Goal: Task Accomplishment & Management: Use online tool/utility

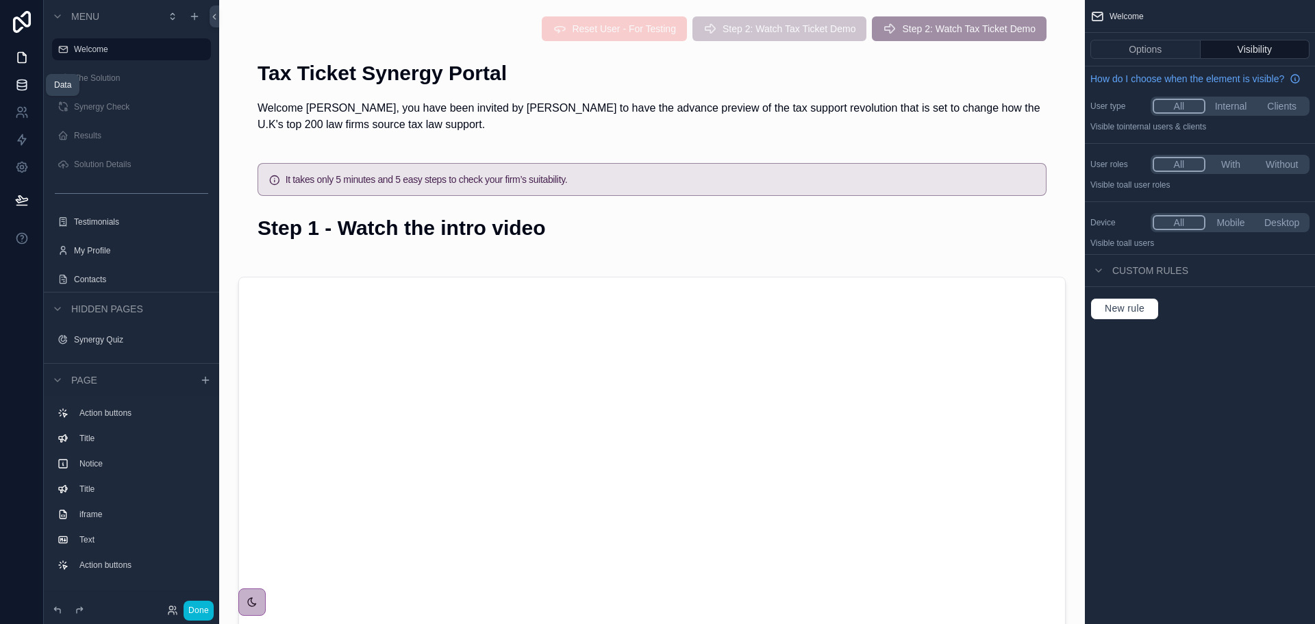
click at [20, 85] on icon at bounding box center [22, 85] width 14 height 14
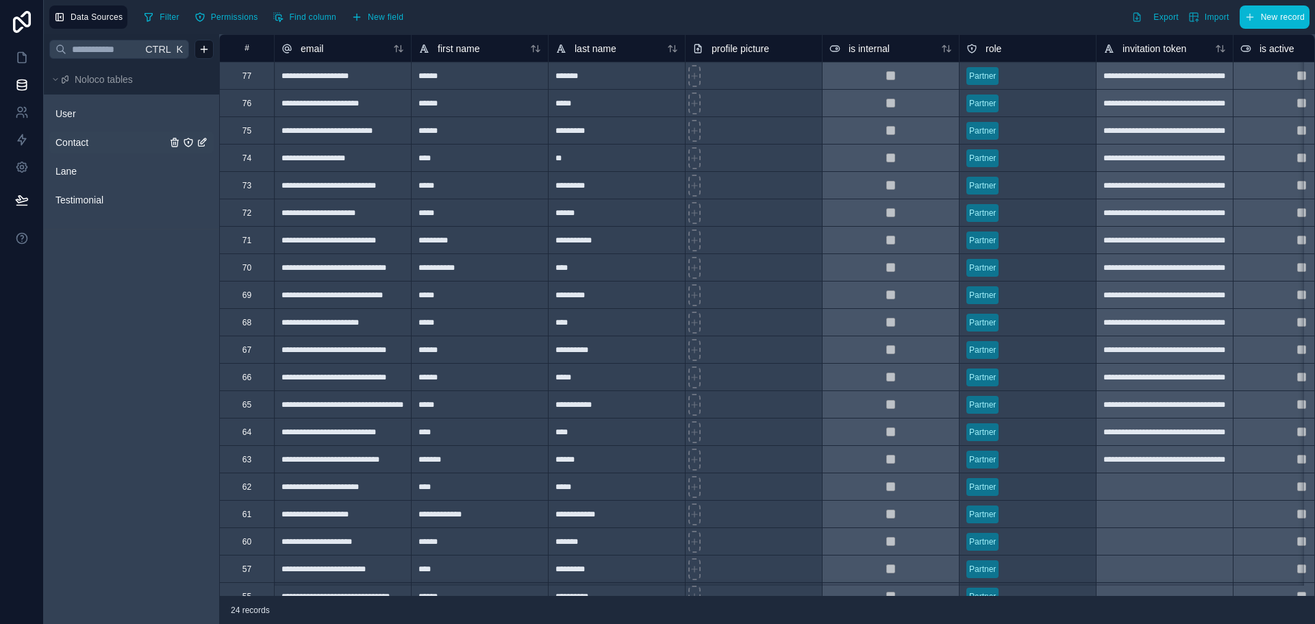
click at [74, 143] on span "Contact" at bounding box center [71, 143] width 33 height 14
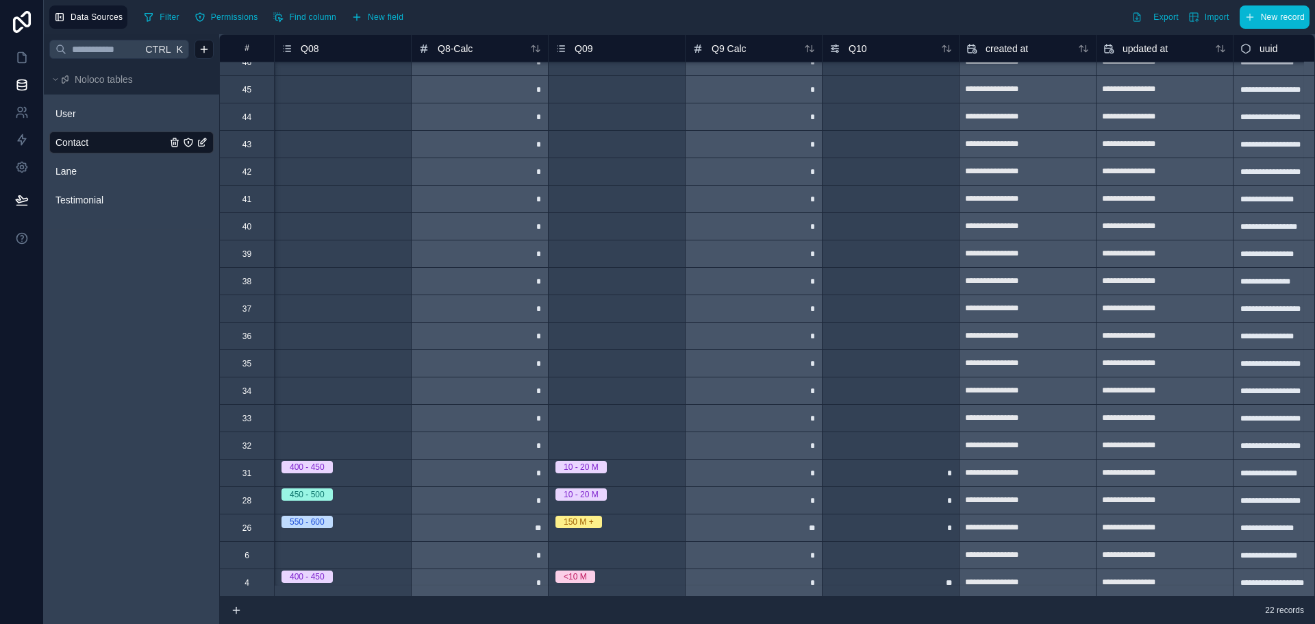
scroll to position [79, 4313]
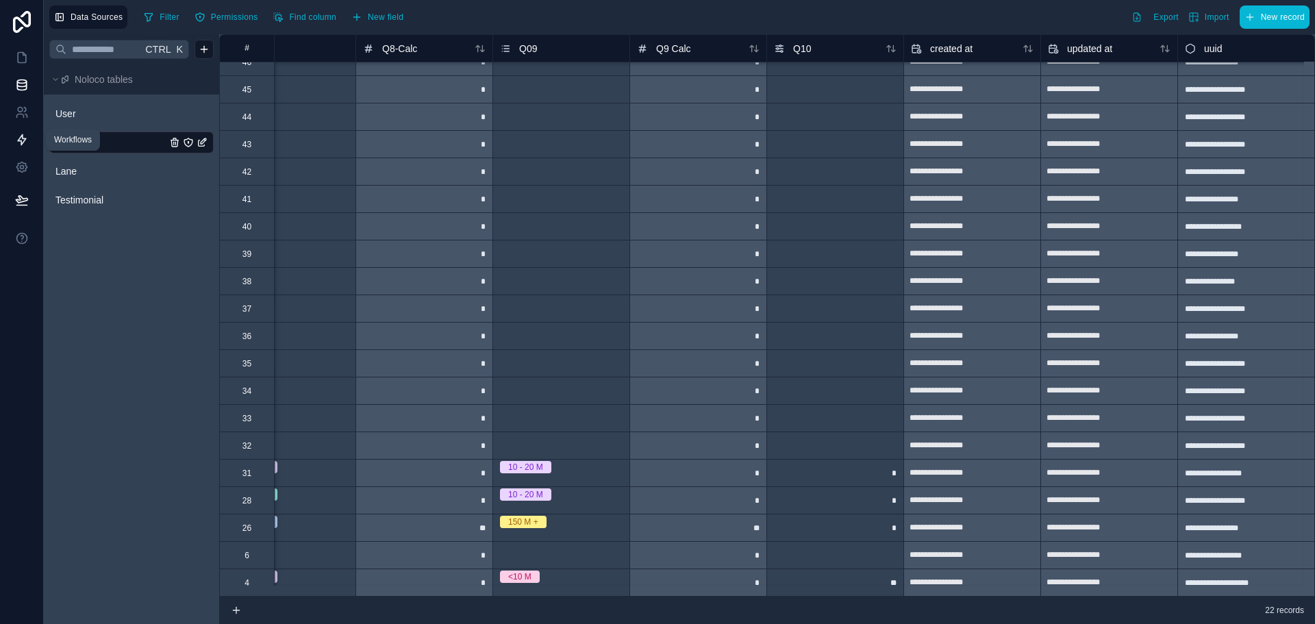
click at [17, 138] on icon at bounding box center [22, 140] width 14 height 14
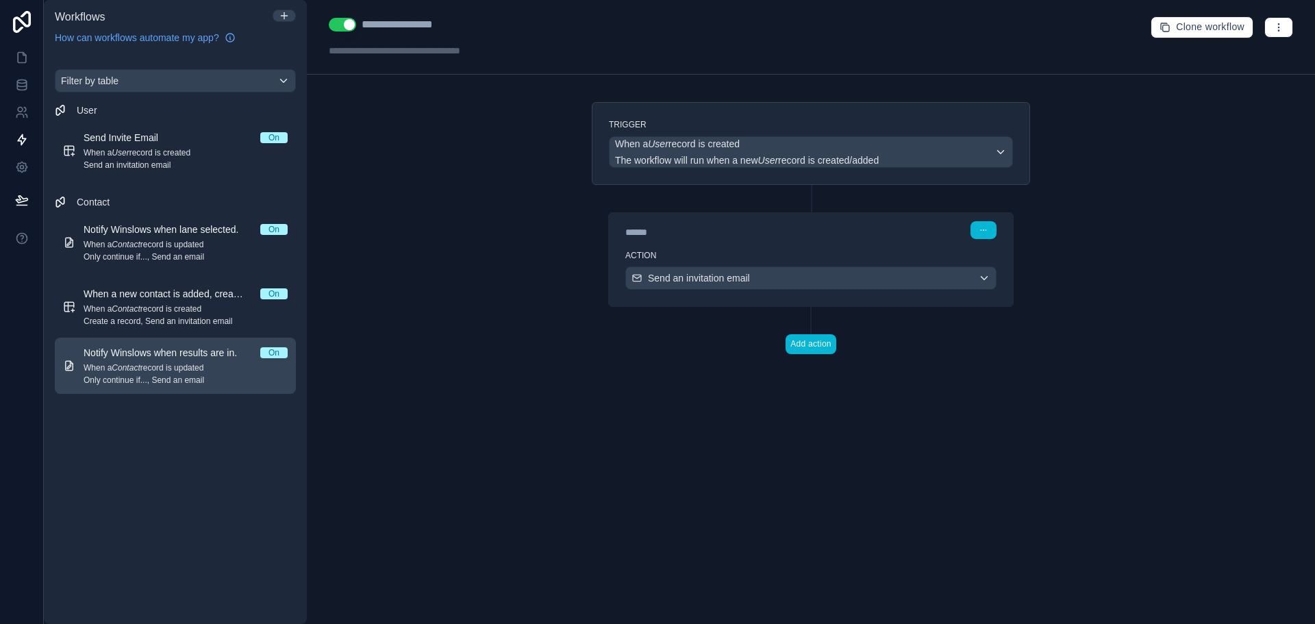
click at [166, 364] on span "When a Contact record is updated" at bounding box center [186, 367] width 204 height 11
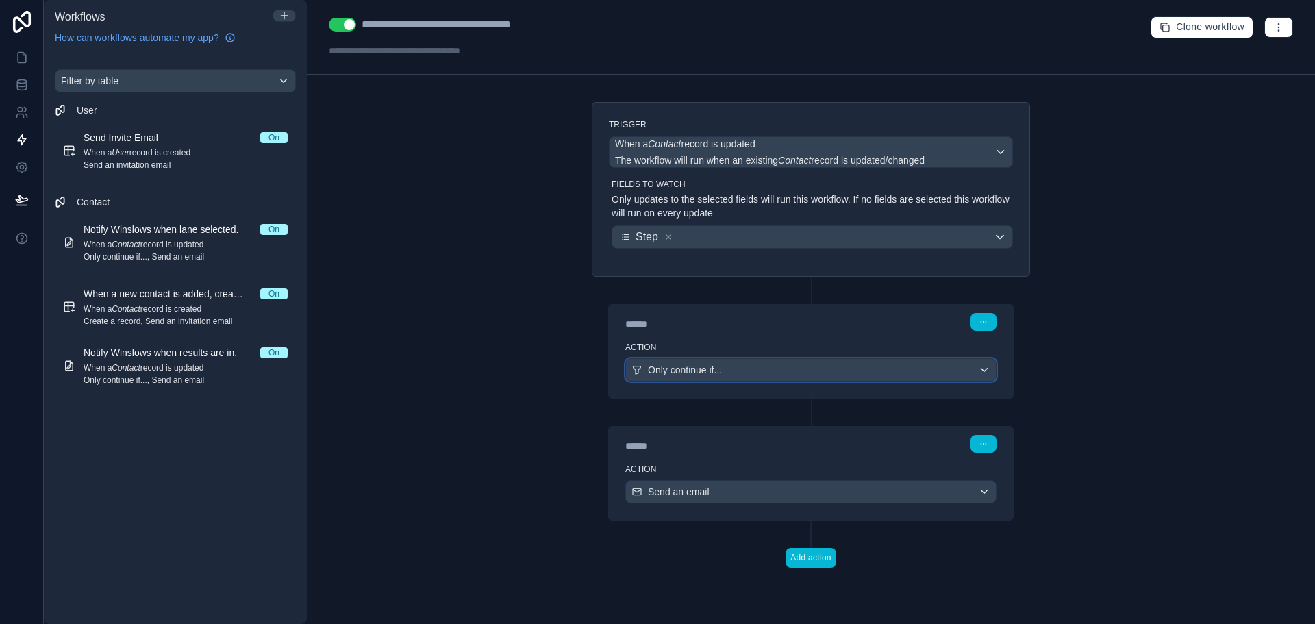
click at [779, 369] on div "Only continue if..." at bounding box center [811, 370] width 370 height 22
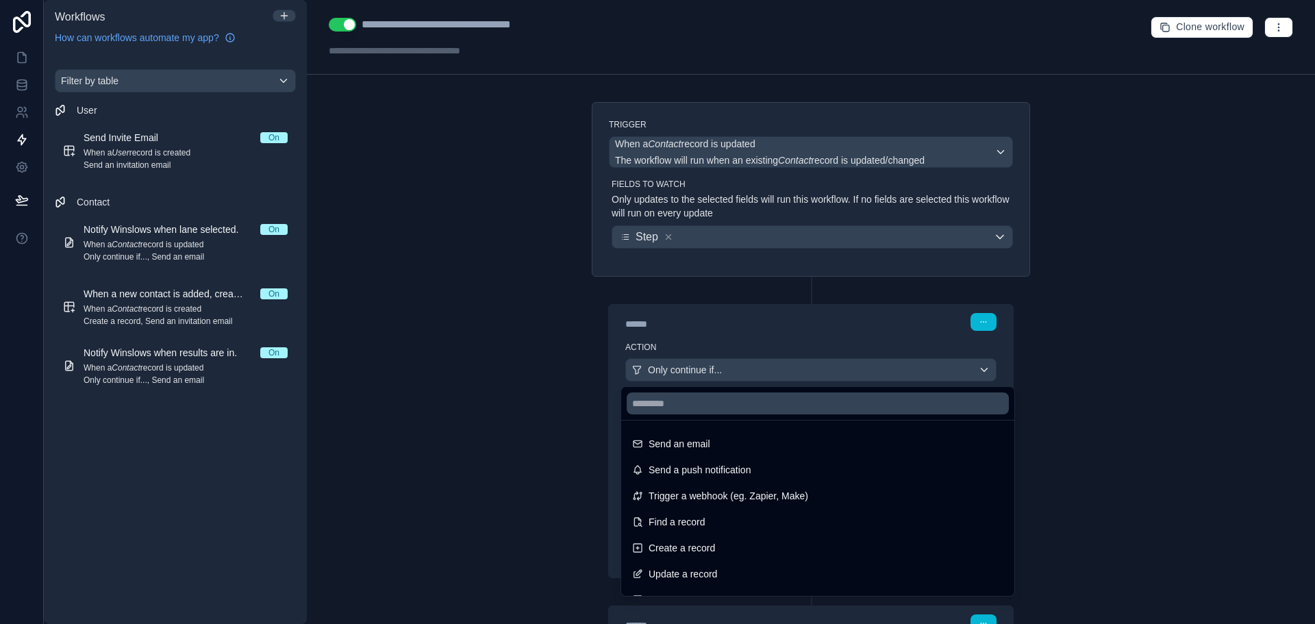
click at [779, 369] on div at bounding box center [657, 312] width 1315 height 624
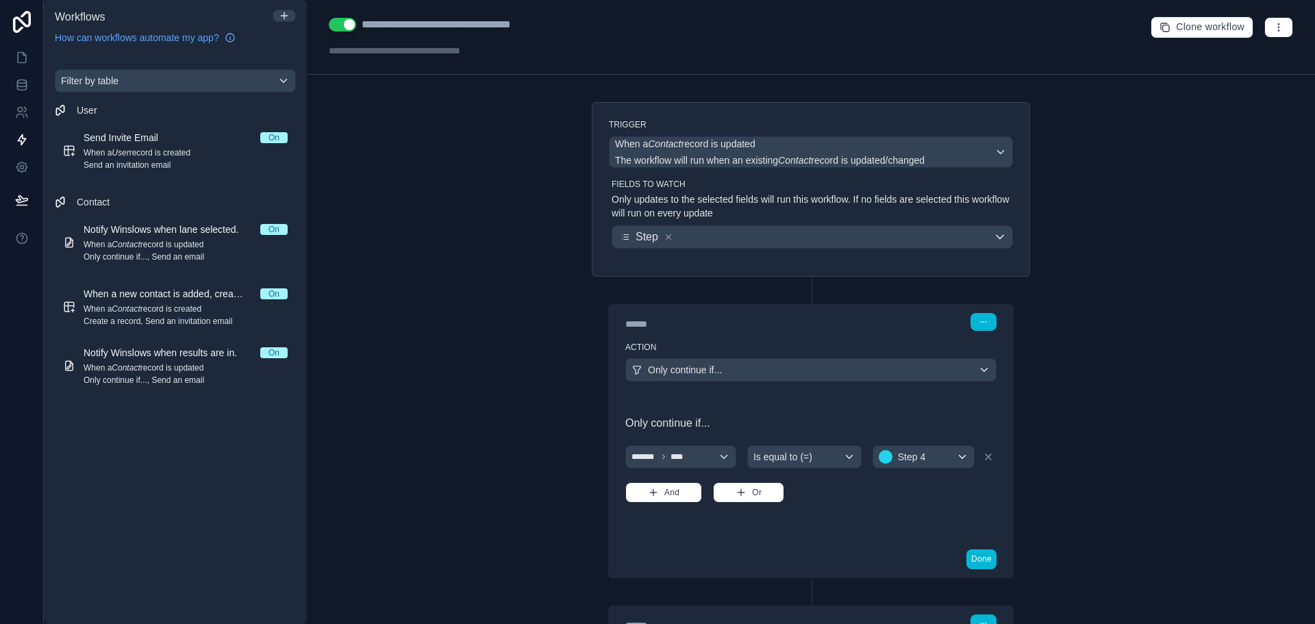
click at [421, 380] on div "**********" at bounding box center [811, 312] width 1008 height 624
click at [21, 14] on icon at bounding box center [21, 22] width 27 height 22
